Goal: Information Seeking & Learning: Learn about a topic

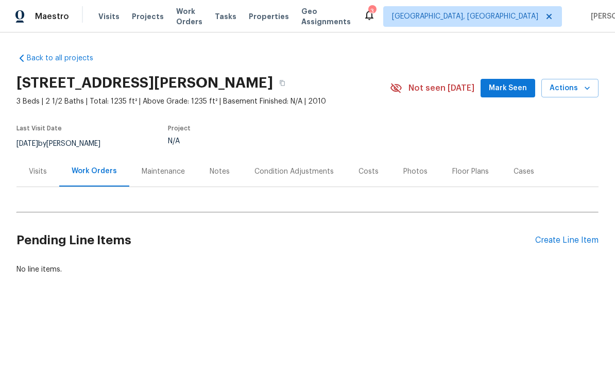
click at [415, 171] on div "Photos" at bounding box center [415, 171] width 24 height 10
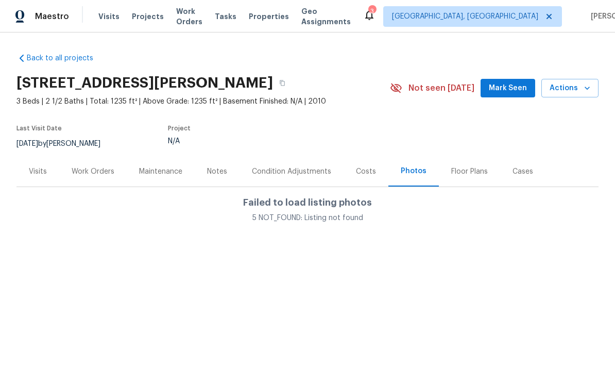
click at [279, 170] on div "Condition Adjustments" at bounding box center [291, 171] width 79 height 10
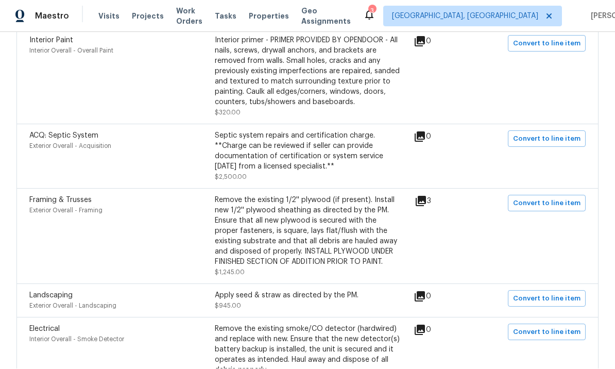
scroll to position [301, 0]
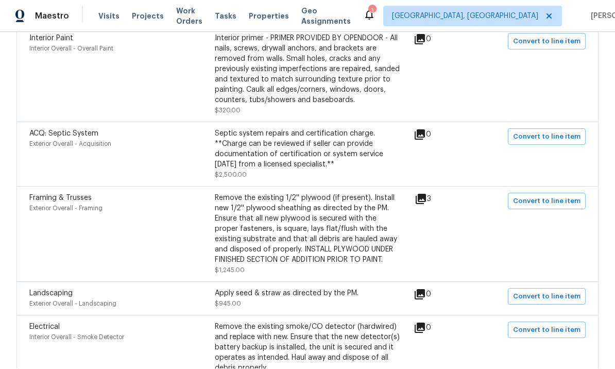
click at [426, 194] on icon at bounding box center [421, 199] width 10 height 10
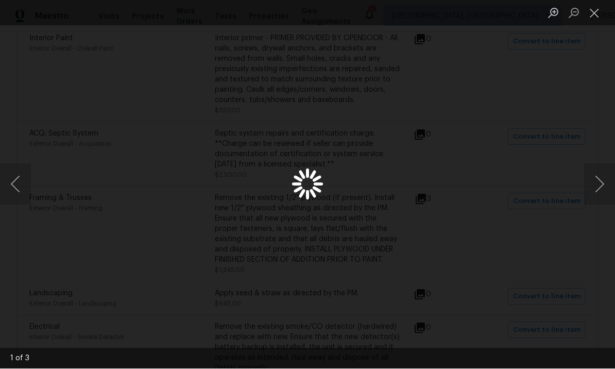
scroll to position [28, 0]
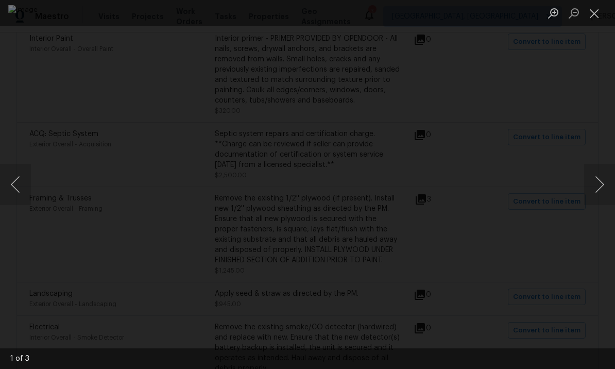
click at [598, 190] on button "Next image" at bounding box center [599, 184] width 31 height 41
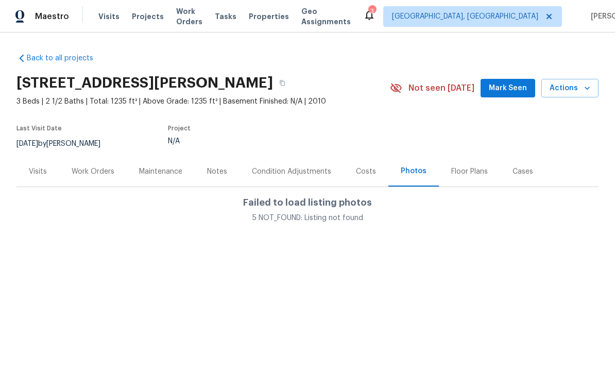
click at [39, 175] on div "Visits" at bounding box center [38, 171] width 18 height 10
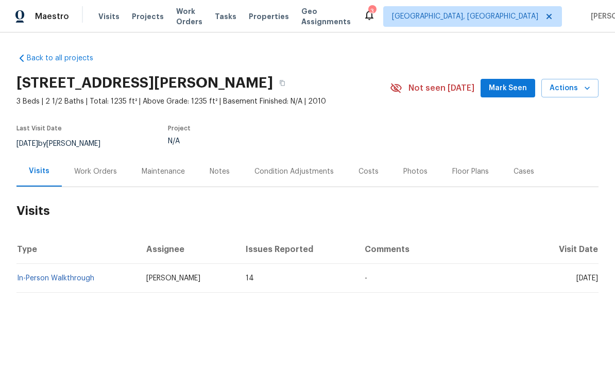
click at [73, 278] on link "In-Person Walkthrough" at bounding box center [55, 277] width 77 height 7
